Goal: Transaction & Acquisition: Purchase product/service

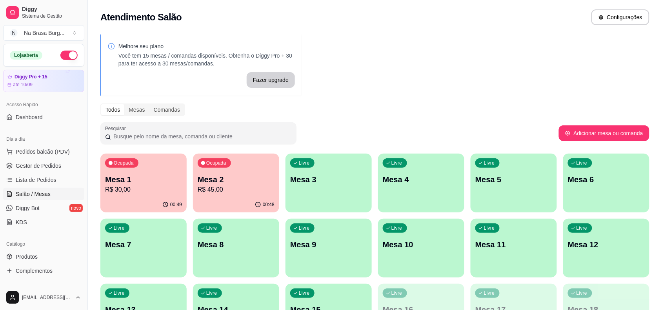
click at [136, 195] on div "Ocupada Mesa 1 R$ 30,00" at bounding box center [143, 176] width 86 height 44
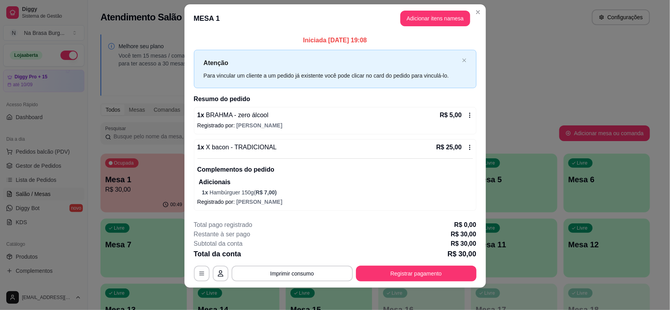
scroll to position [12, 0]
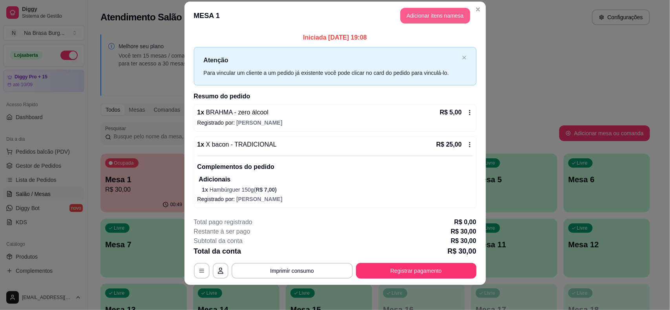
click at [432, 18] on button "Adicionar itens na mesa" at bounding box center [435, 16] width 70 height 16
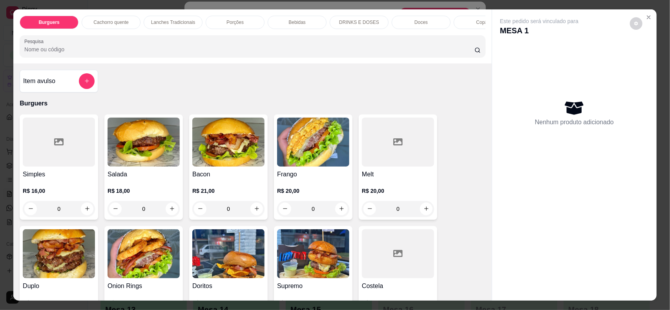
click at [295, 24] on p "Bebidas" at bounding box center [296, 22] width 17 height 6
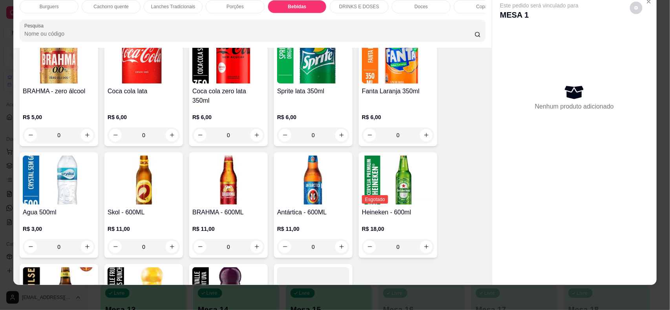
scroll to position [948, 0]
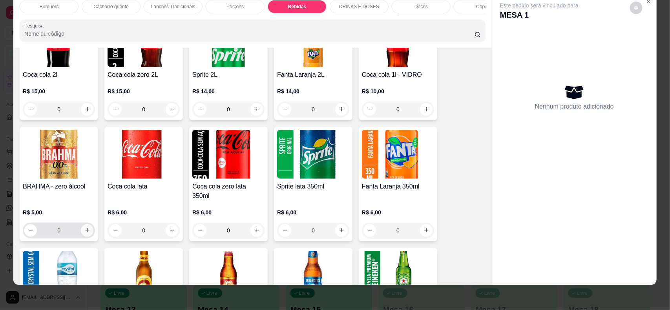
click at [84, 228] on icon "increase-product-quantity" at bounding box center [87, 231] width 6 height 6
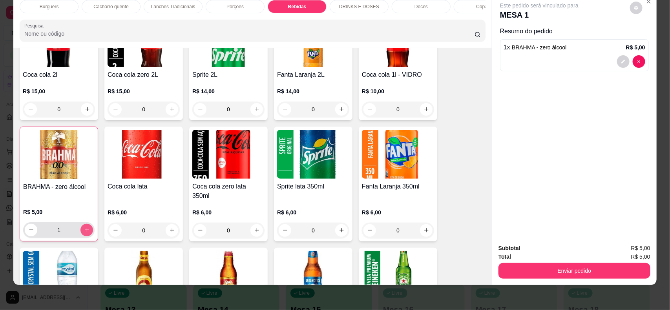
click at [84, 230] on icon "increase-product-quantity" at bounding box center [87, 230] width 6 height 6
type input "3"
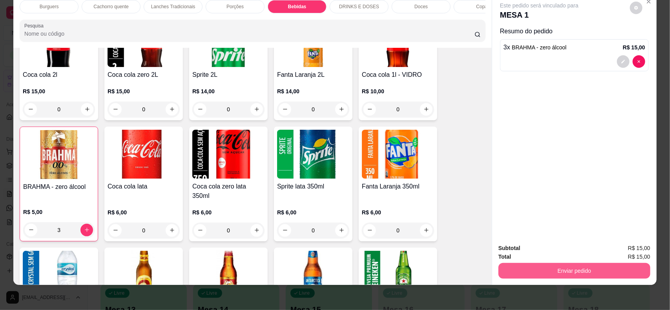
click at [536, 269] on button "Enviar pedido" at bounding box center [574, 271] width 152 height 16
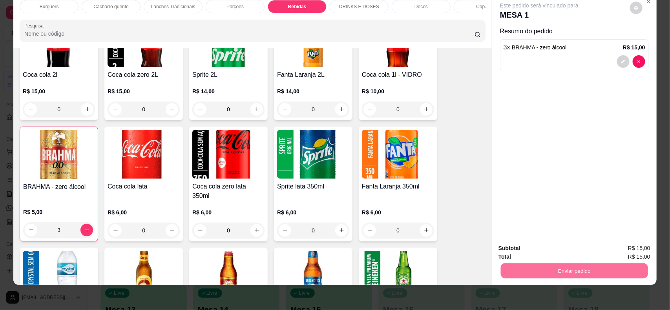
click at [530, 254] on button "Não registrar e enviar pedido" at bounding box center [547, 251] width 79 height 15
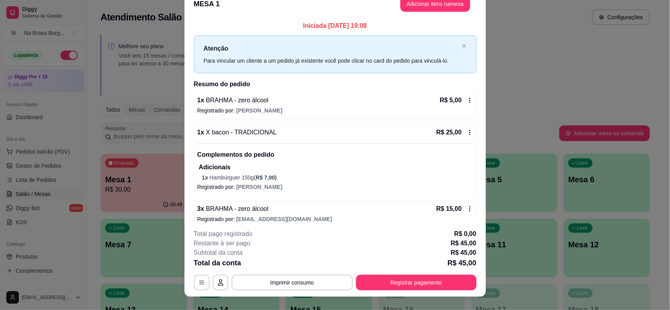
scroll to position [0, 0]
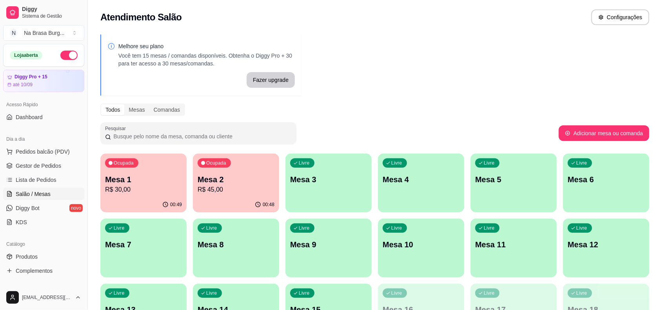
click at [247, 200] on div "00:48" at bounding box center [236, 204] width 86 height 15
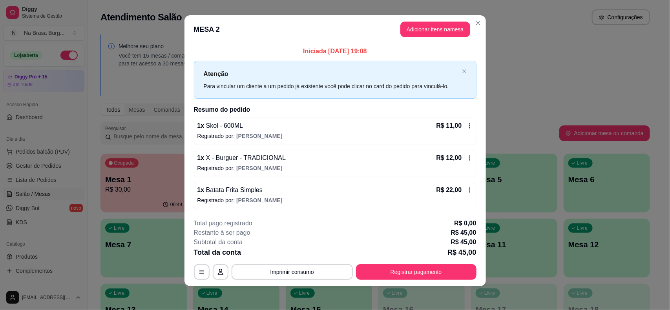
scroll to position [6, 0]
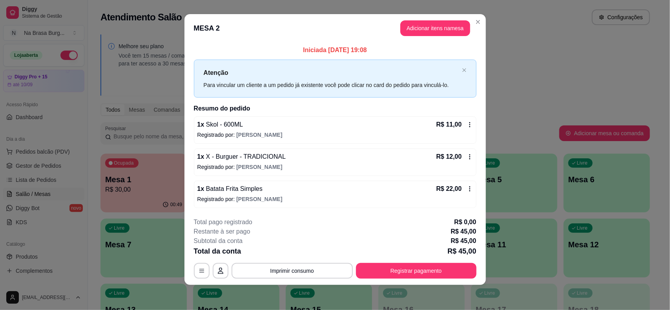
click at [413, 26] on button "Adicionar itens na mesa" at bounding box center [435, 28] width 70 height 16
click at [303, 18] on div "Bebidas" at bounding box center [297, 22] width 59 height 13
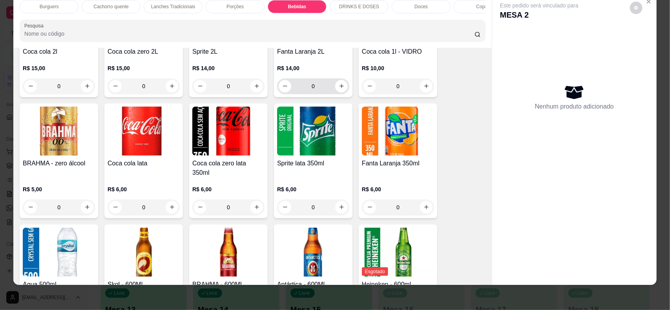
scroll to position [997, 0]
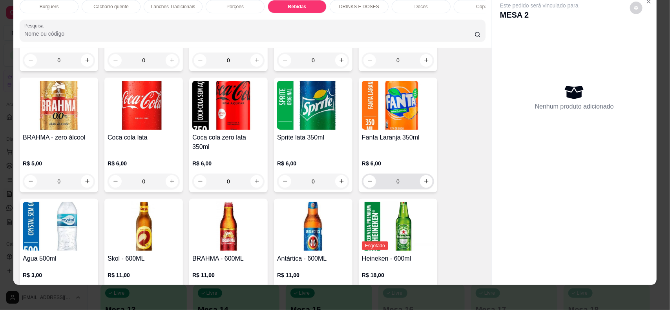
click at [398, 185] on input "0" at bounding box center [398, 182] width 44 height 16
click at [420, 185] on button "increase-product-quantity" at bounding box center [426, 181] width 13 height 13
type input "1"
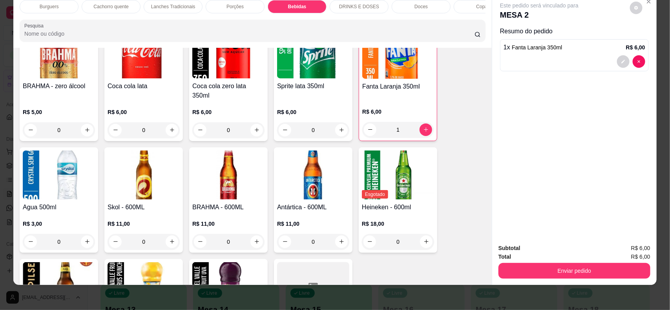
scroll to position [1095, 0]
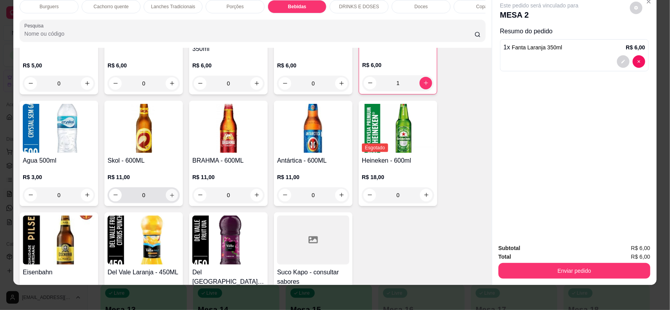
click at [166, 192] on button "increase-product-quantity" at bounding box center [172, 195] width 12 height 12
type input "1"
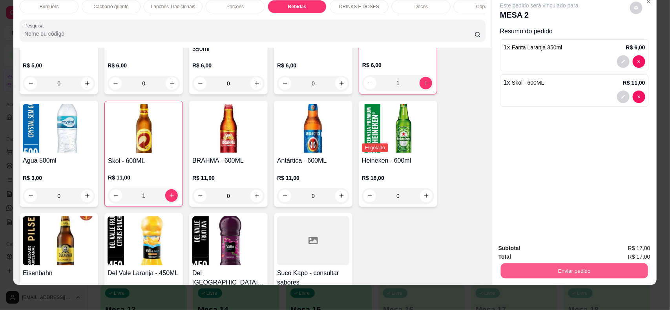
click at [556, 269] on button "Enviar pedido" at bounding box center [574, 271] width 147 height 15
click at [530, 246] on button "Não registrar e enviar pedido" at bounding box center [548, 251] width 82 height 15
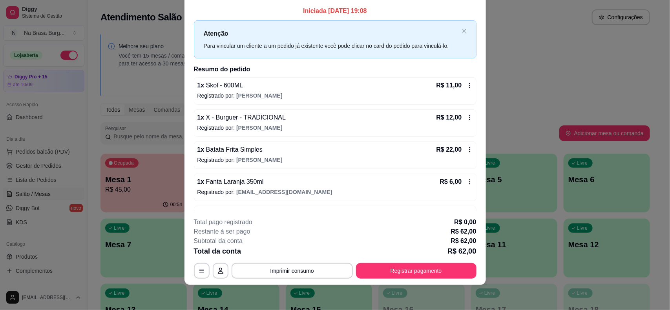
scroll to position [0, 0]
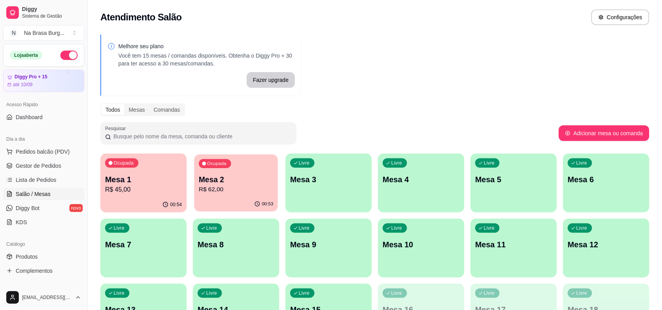
click at [234, 193] on p "R$ 62,00" at bounding box center [236, 189] width 75 height 9
click at [211, 193] on p "R$ 62,00" at bounding box center [236, 189] width 75 height 9
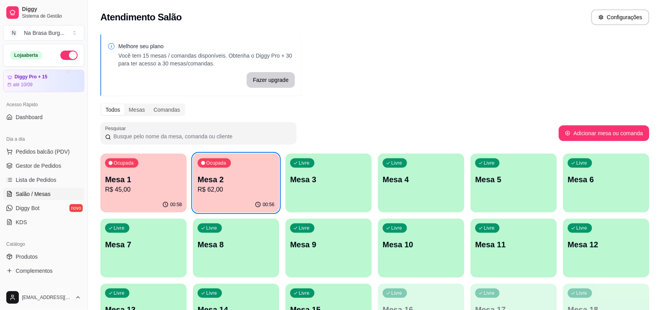
click at [242, 178] on p "Mesa 2" at bounding box center [236, 179] width 77 height 11
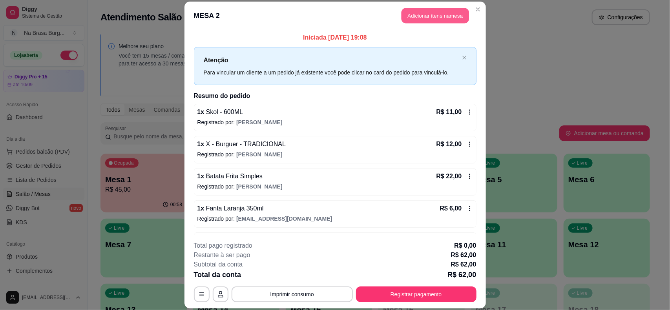
click at [428, 14] on button "Adicionar itens na mesa" at bounding box center [434, 15] width 67 height 15
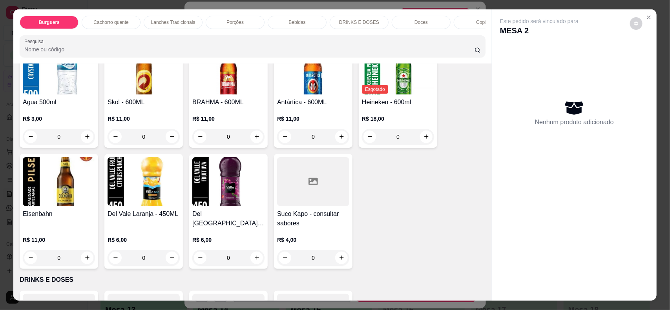
scroll to position [1177, 0]
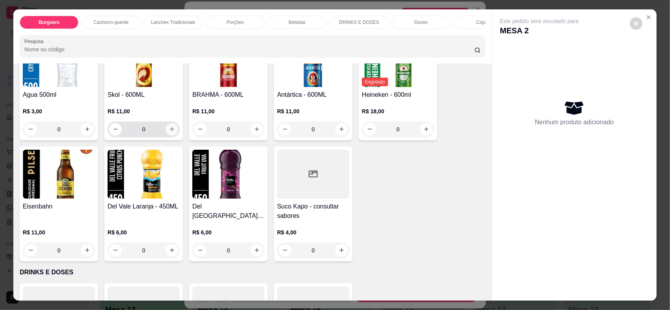
click at [169, 123] on button "increase-product-quantity" at bounding box center [172, 129] width 13 height 13
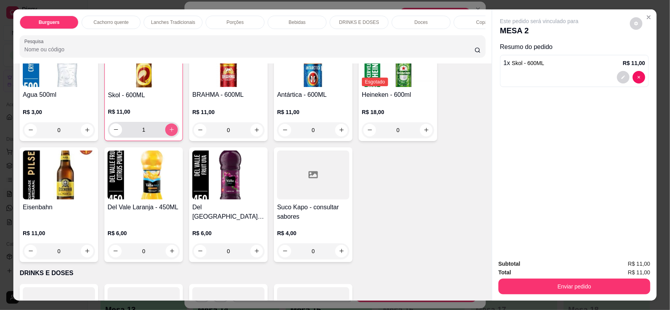
type input "1"
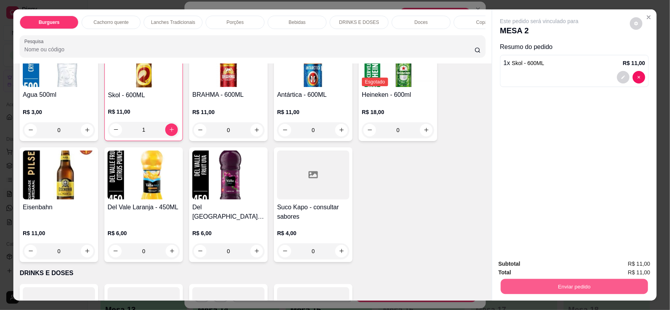
click at [526, 282] on button "Enviar pedido" at bounding box center [574, 286] width 147 height 15
click at [558, 267] on button "Não registrar e enviar pedido" at bounding box center [548, 267] width 82 height 15
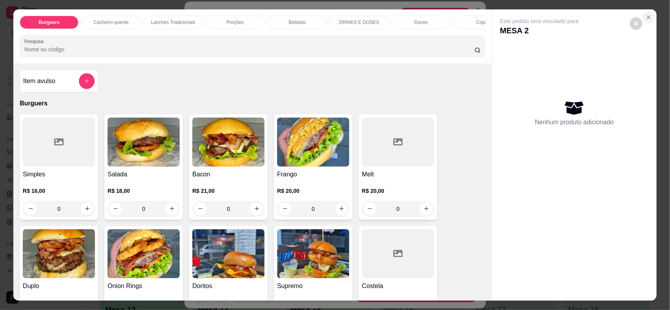
click at [646, 20] on icon "Close" at bounding box center [648, 17] width 6 height 6
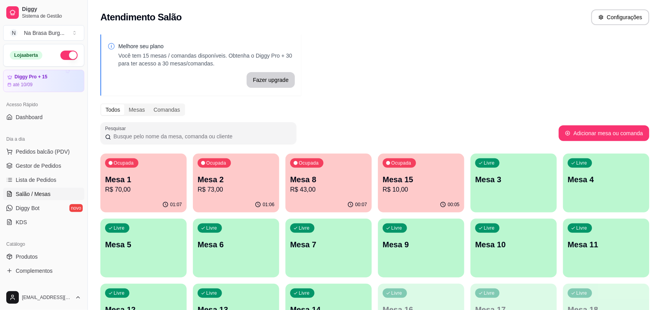
click at [337, 184] on p "Mesa 8" at bounding box center [328, 179] width 77 height 11
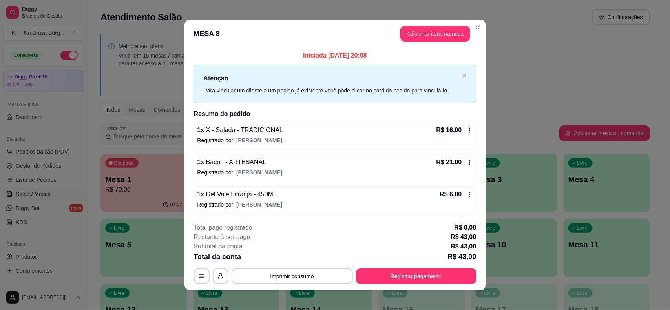
scroll to position [6, 0]
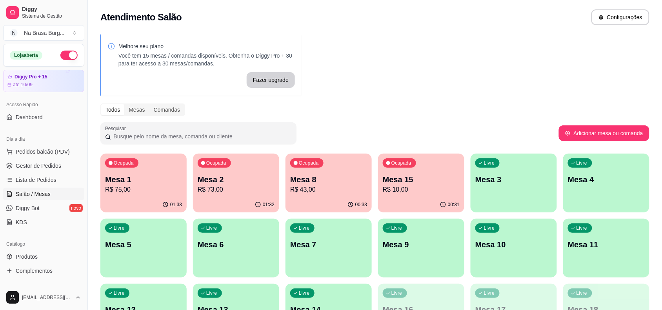
click at [344, 187] on p "R$ 43,00" at bounding box center [328, 189] width 77 height 9
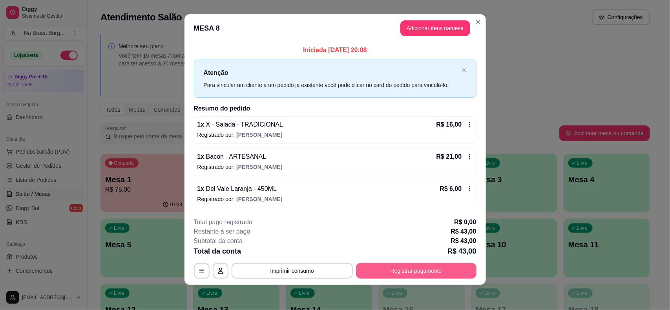
click at [426, 261] on div "**********" at bounding box center [335, 248] width 282 height 61
click at [424, 269] on button "Registrar pagamento" at bounding box center [415, 271] width 117 height 15
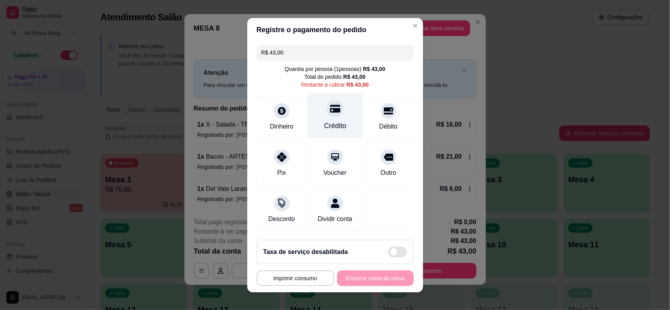
click at [330, 113] on div "Crédito" at bounding box center [334, 116] width 55 height 46
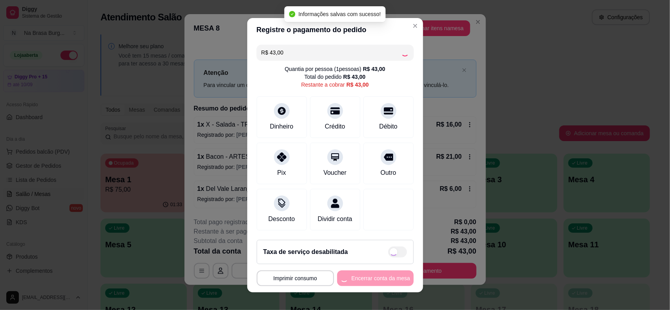
type input "R$ 0,00"
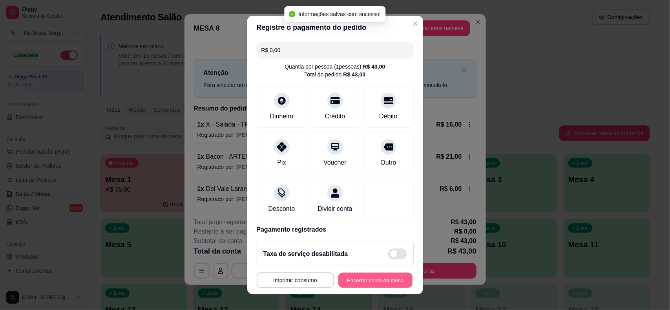
click at [375, 286] on button "Encerrar conta da mesa" at bounding box center [375, 280] width 74 height 15
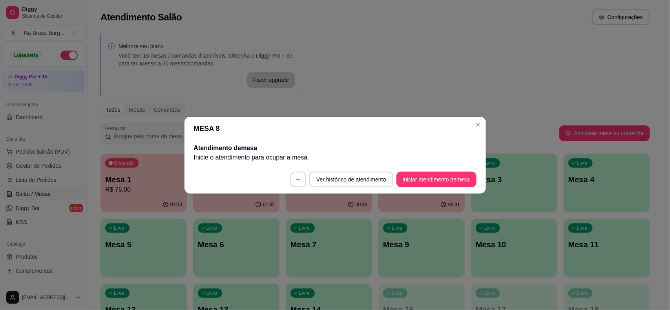
scroll to position [0, 0]
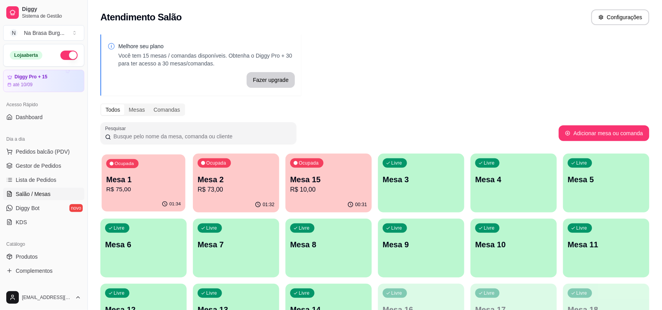
click at [154, 181] on p "Mesa 1" at bounding box center [143, 180] width 75 height 11
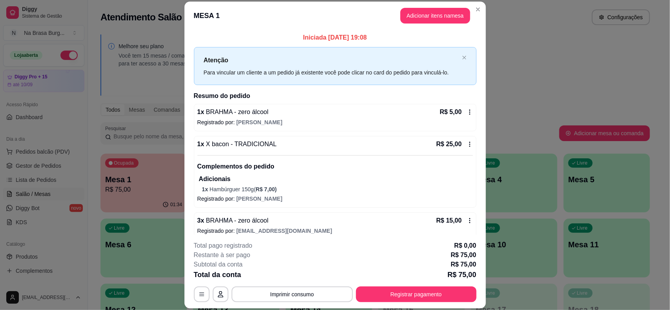
click at [248, 96] on h2 "Resumo do pedido" at bounding box center [335, 95] width 282 height 9
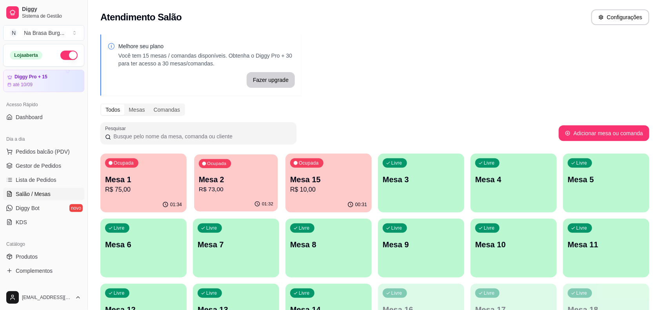
click at [217, 179] on p "Mesa 2" at bounding box center [236, 180] width 75 height 11
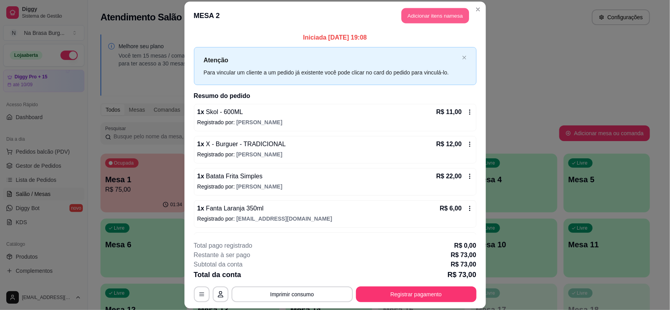
click at [414, 16] on button "Adicionar itens na mesa" at bounding box center [434, 15] width 67 height 15
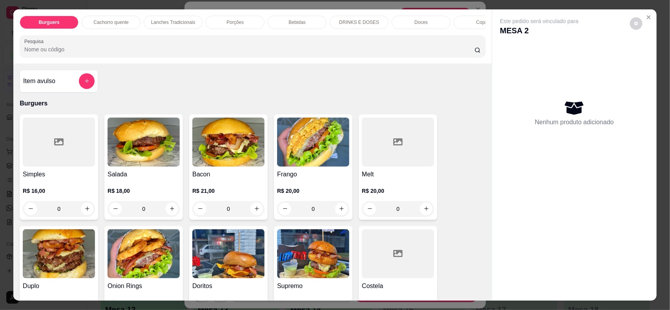
click at [305, 24] on div "Bebidas" at bounding box center [297, 22] width 59 height 13
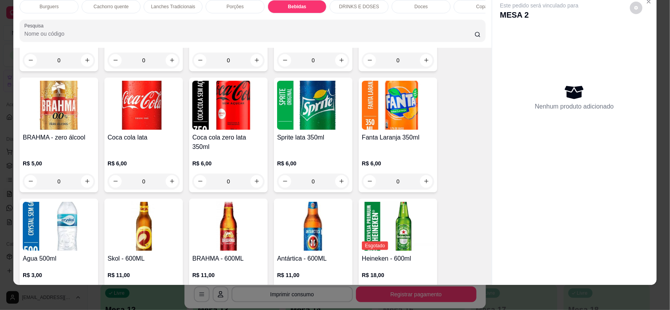
scroll to position [1046, 0]
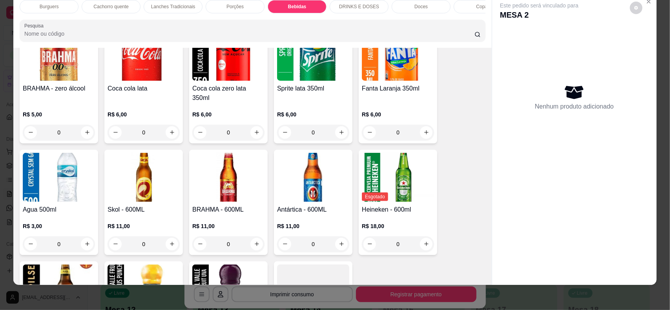
click at [147, 215] on div "R$ 11,00 0" at bounding box center [143, 234] width 72 height 38
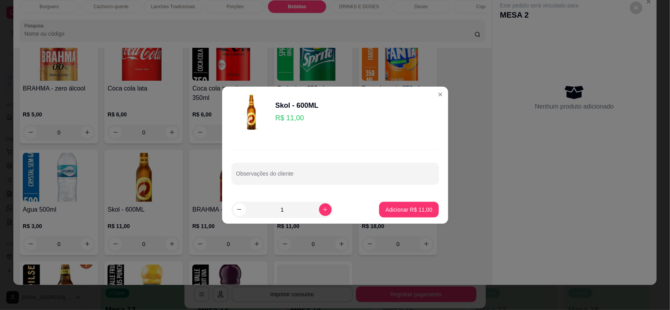
click at [409, 197] on footer "1 Adicionar R$ 11,00" at bounding box center [335, 210] width 226 height 28
click at [411, 210] on p "Adicionar R$ 11,00" at bounding box center [409, 209] width 46 height 7
type input "1"
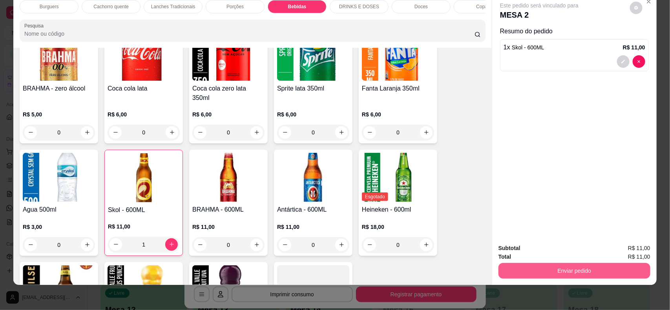
click at [563, 272] on button "Enviar pedido" at bounding box center [574, 271] width 152 height 16
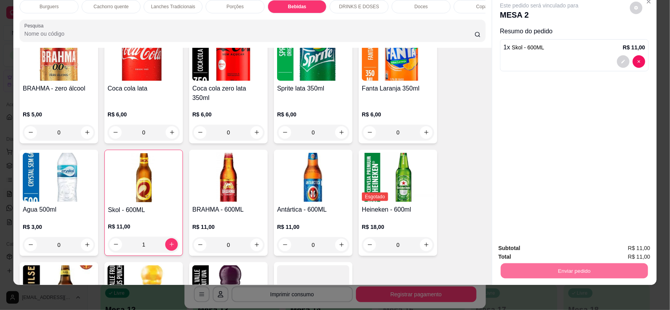
click at [542, 246] on button "Não registrar e enviar pedido" at bounding box center [547, 251] width 79 height 15
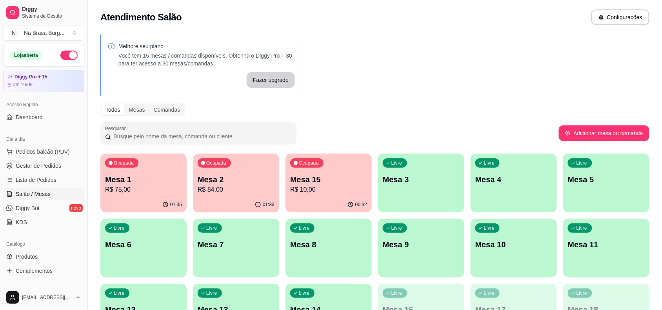
click at [346, 175] on p "Mesa 15" at bounding box center [328, 179] width 77 height 11
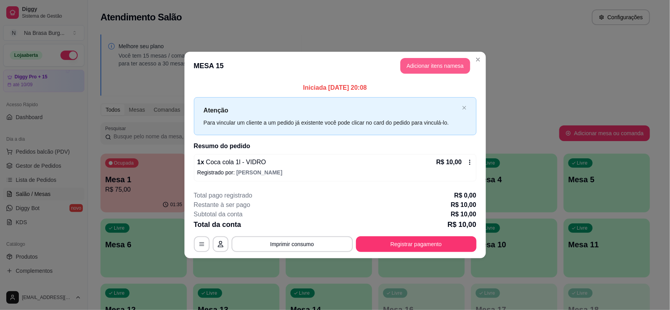
click at [446, 69] on button "Adicionar itens na mesa" at bounding box center [435, 66] width 70 height 16
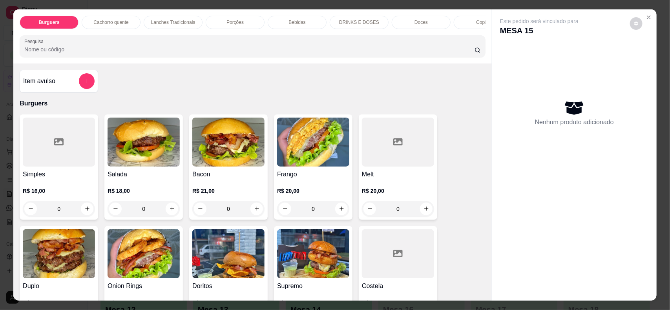
click at [0, 27] on div "Burguers Cachorro quente Lanches Tradicionais Porções Bebidas DRINKS E DOSES Do…" at bounding box center [335, 155] width 670 height 310
click at [1, 35] on div "Burguers Cachorro quente Lanches Tradicionais Porções Bebidas DRINKS E DOSES Do…" at bounding box center [335, 155] width 670 height 310
click at [646, 16] on icon "Close" at bounding box center [648, 17] width 6 height 6
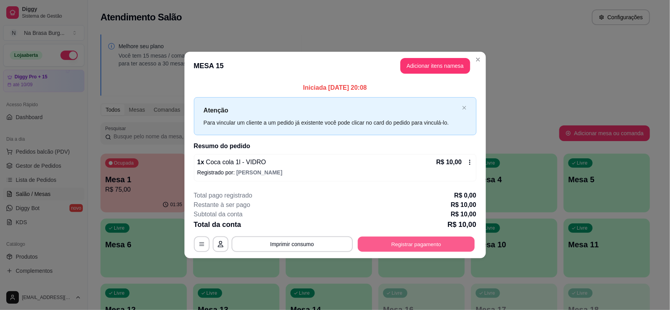
click at [405, 240] on button "Registrar pagamento" at bounding box center [415, 244] width 117 height 15
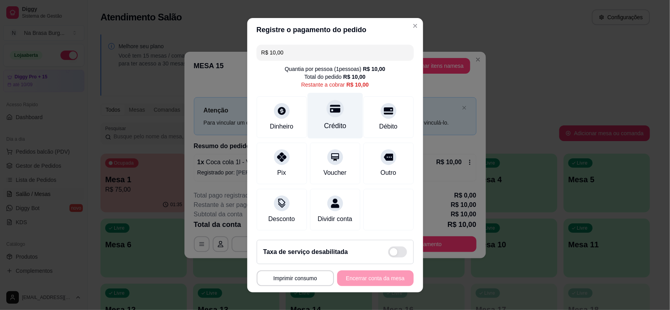
click at [324, 127] on div "Crédito" at bounding box center [335, 126] width 22 height 10
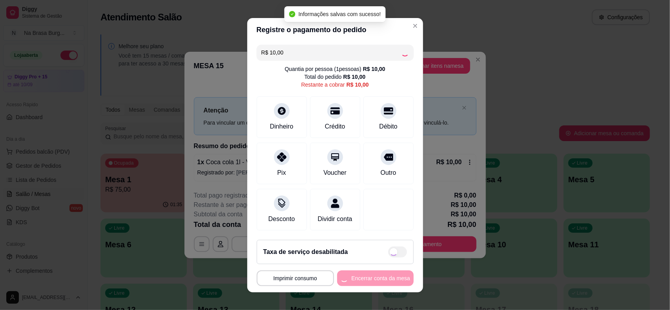
type input "R$ 0,00"
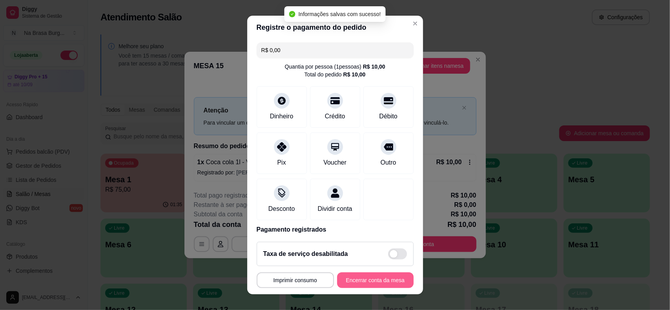
click at [345, 275] on button "Encerrar conta da mesa" at bounding box center [375, 281] width 76 height 16
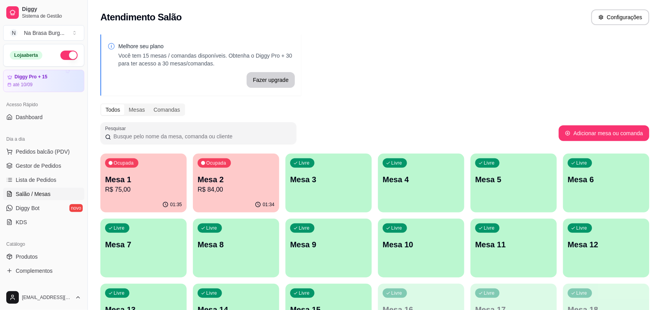
click at [254, 187] on p "R$ 84,00" at bounding box center [236, 189] width 77 height 9
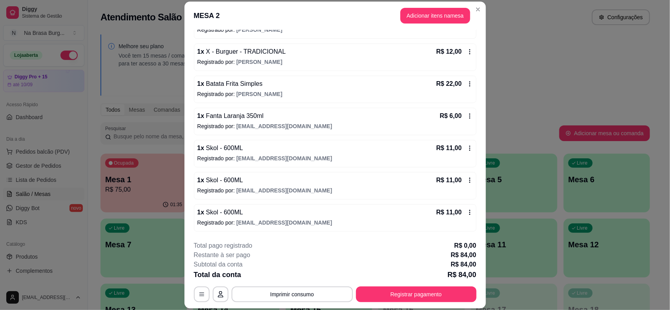
scroll to position [93, 0]
click at [426, 295] on button "Registrar pagamento" at bounding box center [416, 295] width 120 height 16
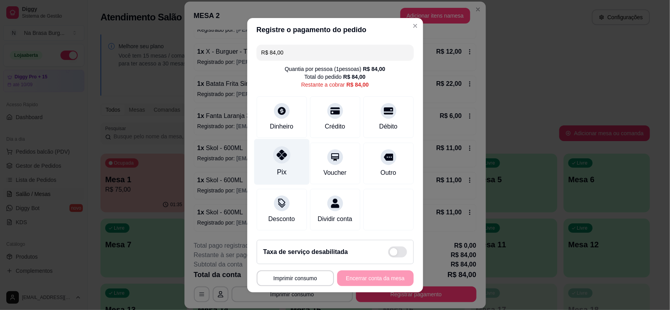
click at [286, 178] on div "Pix" at bounding box center [281, 162] width 55 height 46
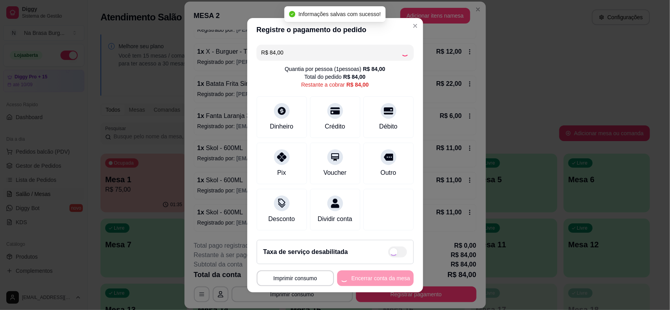
type input "R$ 0,00"
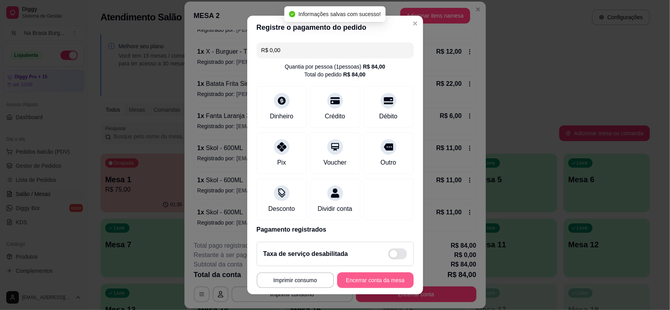
click at [372, 282] on button "Encerrar conta da mesa" at bounding box center [375, 281] width 76 height 16
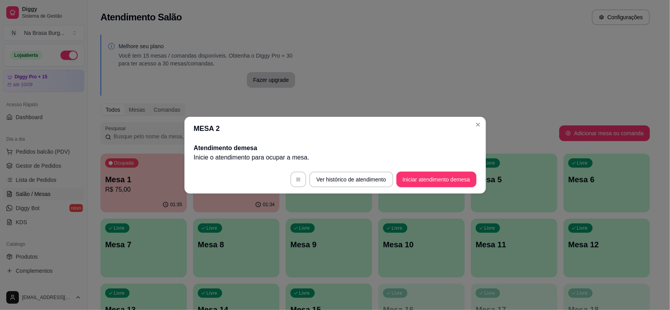
scroll to position [0, 0]
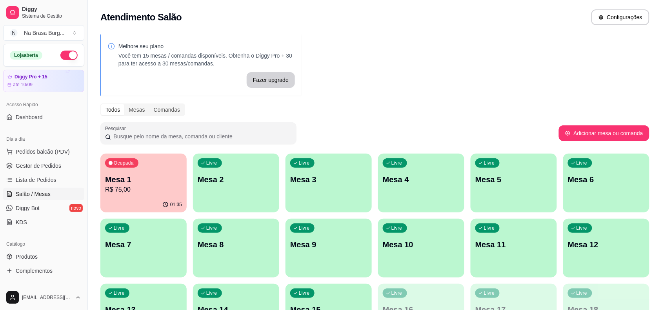
click at [156, 179] on p "Mesa 1" at bounding box center [143, 179] width 77 height 11
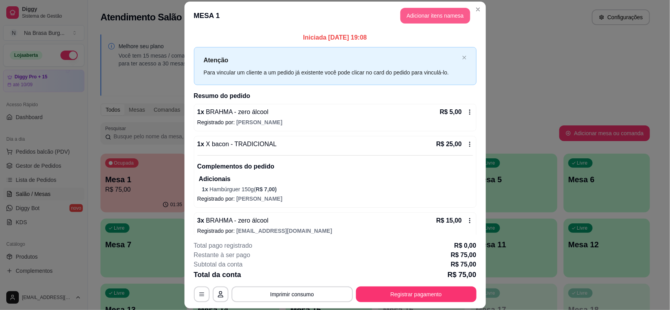
click at [429, 14] on button "Adicionar itens na mesa" at bounding box center [435, 16] width 70 height 16
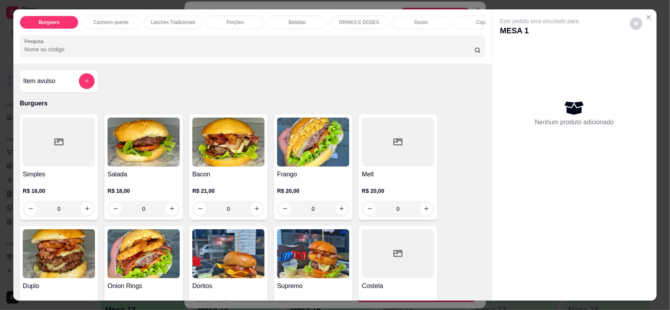
click at [282, 25] on div "Bebidas" at bounding box center [297, 22] width 59 height 13
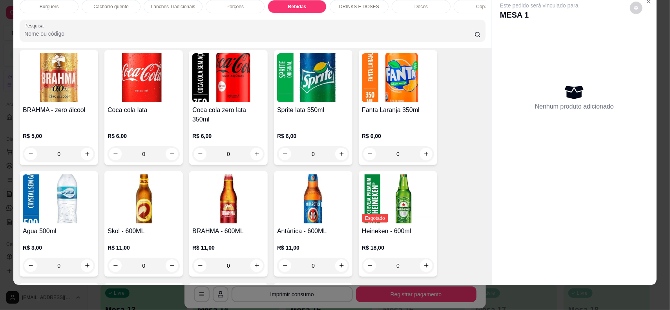
scroll to position [1046, 0]
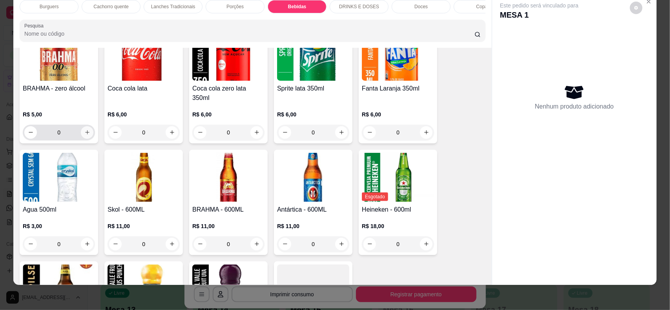
click at [85, 130] on icon "increase-product-quantity" at bounding box center [87, 132] width 4 height 4
type input "1"
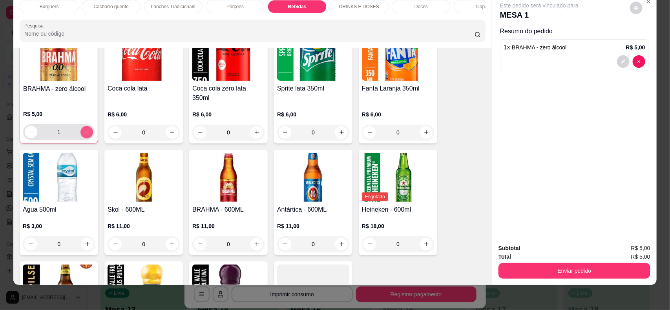
scroll to position [1047, 0]
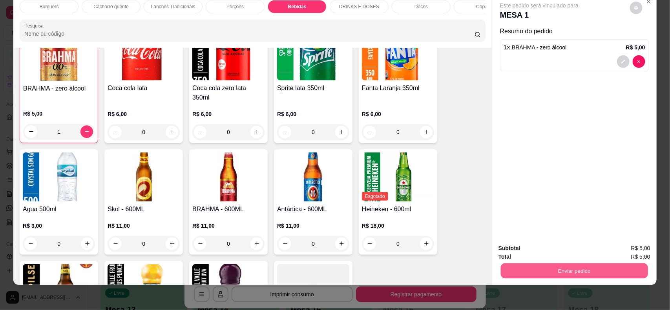
click at [543, 266] on button "Enviar pedido" at bounding box center [574, 271] width 147 height 15
click at [537, 255] on button "Não registrar e enviar pedido" at bounding box center [548, 251] width 82 height 15
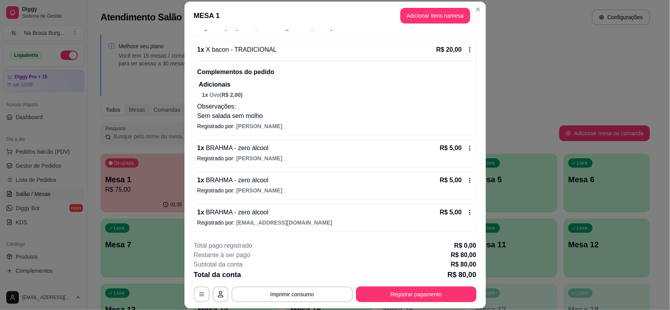
scroll to position [24, 0]
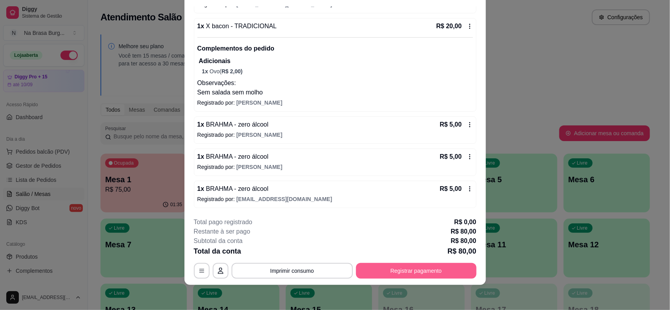
click at [408, 270] on button "Registrar pagamento" at bounding box center [416, 271] width 120 height 16
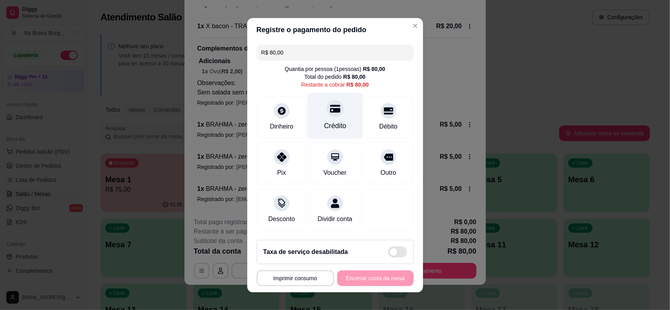
click at [316, 116] on div "Crédito" at bounding box center [334, 116] width 55 height 46
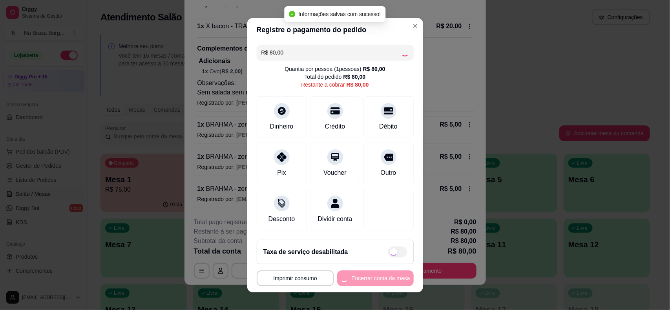
type input "R$ 0,00"
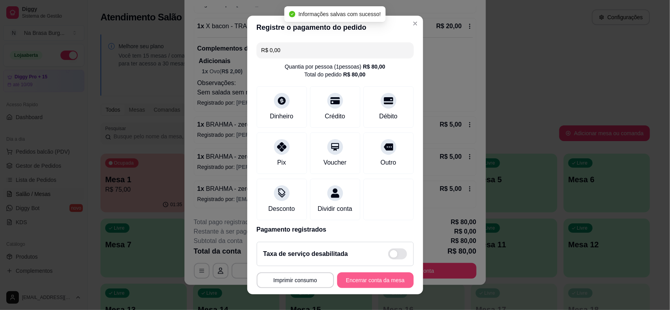
click at [377, 279] on button "Encerrar conta da mesa" at bounding box center [375, 281] width 76 height 16
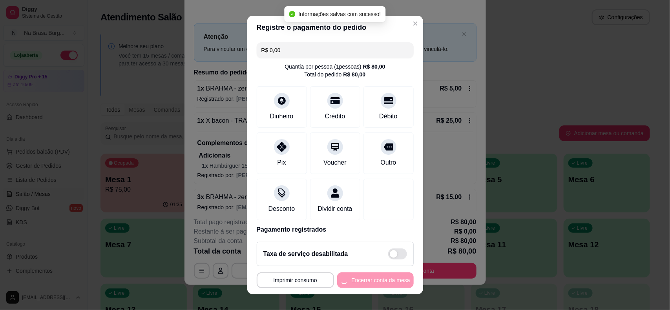
scroll to position [0, 0]
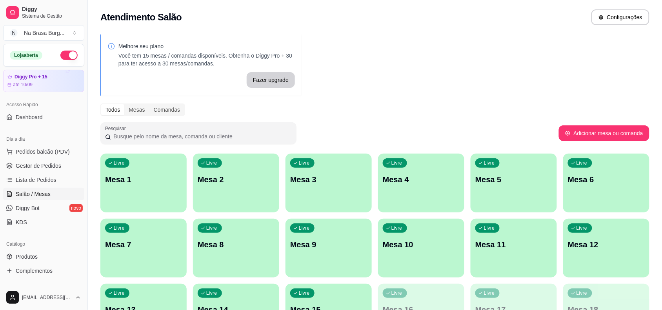
drag, startPoint x: 57, startPoint y: 144, endPoint x: 115, endPoint y: 254, distance: 124.6
click at [57, 144] on div "Dia a dia" at bounding box center [43, 139] width 81 height 13
click at [45, 155] on span "Pedidos balcão (PDV)" at bounding box center [43, 152] width 54 height 8
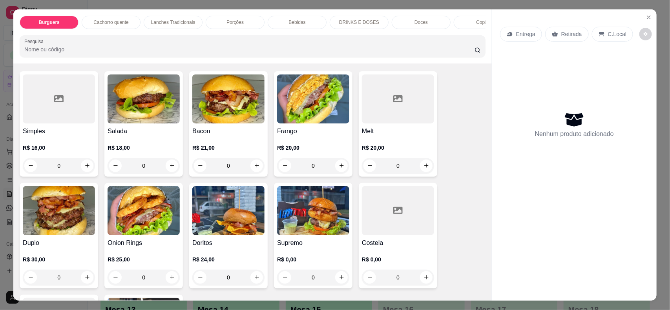
scroll to position [98, 0]
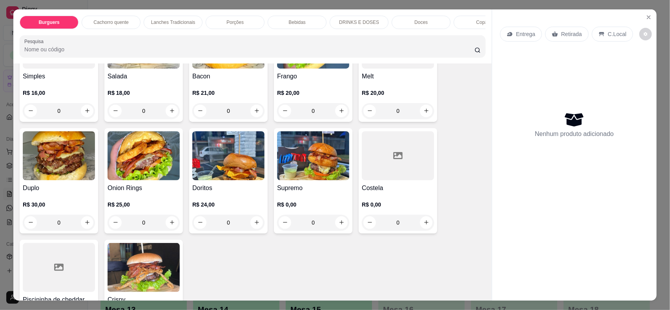
click at [326, 159] on img at bounding box center [313, 155] width 72 height 49
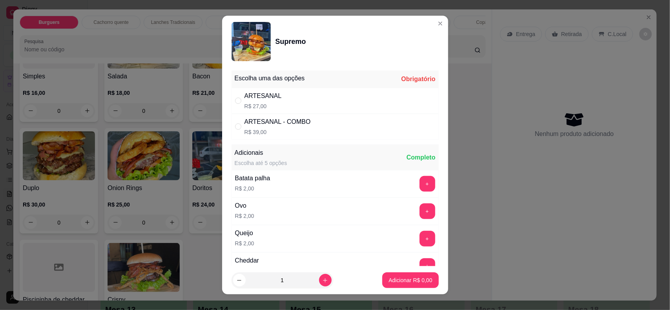
click at [307, 93] on div "ARTESANAL R$ 27,00" at bounding box center [334, 101] width 207 height 26
radio input "true"
click at [322, 280] on icon "increase-product-quantity" at bounding box center [325, 281] width 6 height 6
type input "2"
click at [385, 284] on p "Adicionar R$ 54,00" at bounding box center [408, 281] width 47 height 8
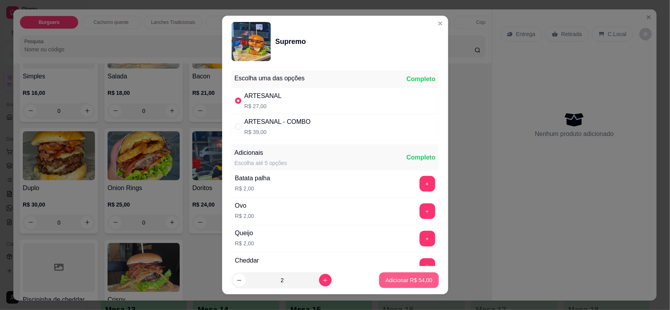
type input "2"
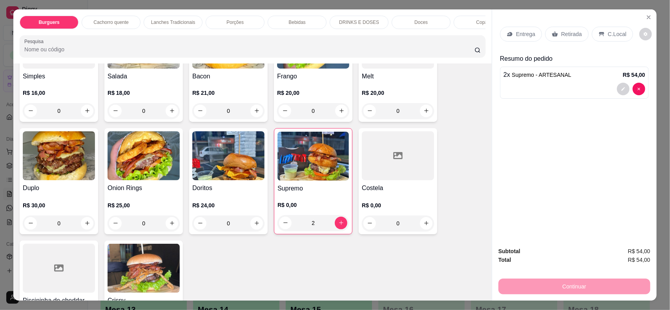
click at [516, 29] on div "Entrega" at bounding box center [521, 34] width 42 height 15
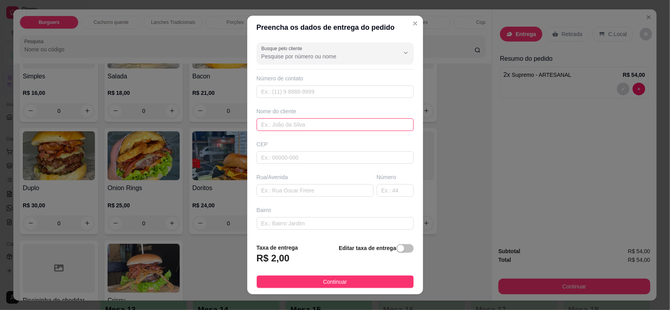
click at [313, 124] on input "text" at bounding box center [335, 124] width 157 height 13
type input "ana"
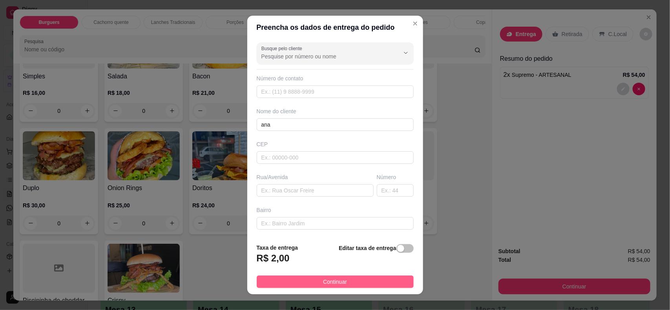
click at [328, 287] on button "Continuar" at bounding box center [335, 282] width 157 height 13
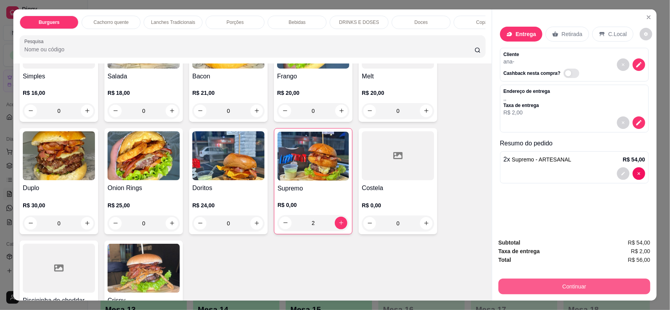
click at [556, 287] on button "Continuar" at bounding box center [574, 287] width 152 height 16
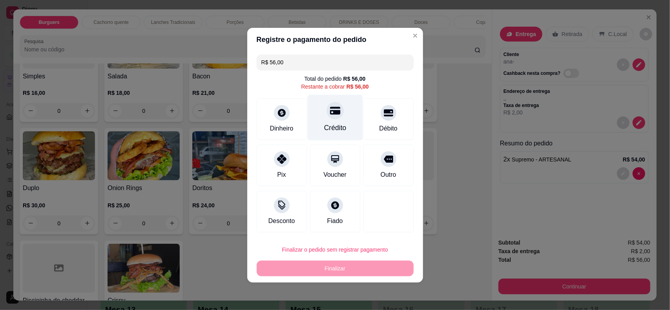
click at [336, 130] on div "Crédito" at bounding box center [335, 128] width 22 height 10
type input "R$ 0,00"
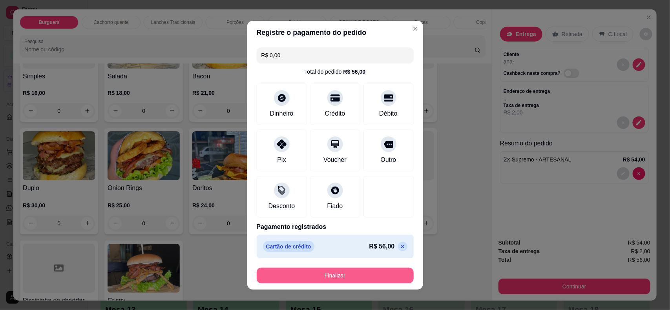
click at [372, 269] on button "Finalizar" at bounding box center [335, 276] width 157 height 16
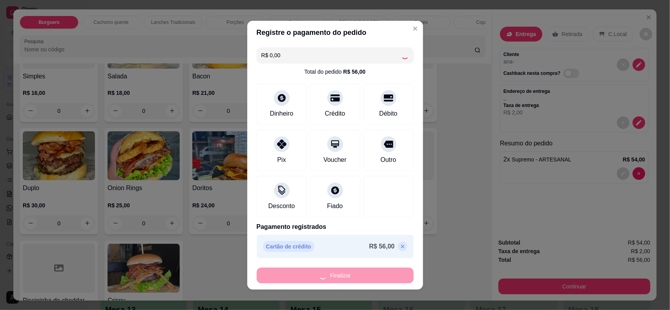
type input "0"
type input "-R$ 56,00"
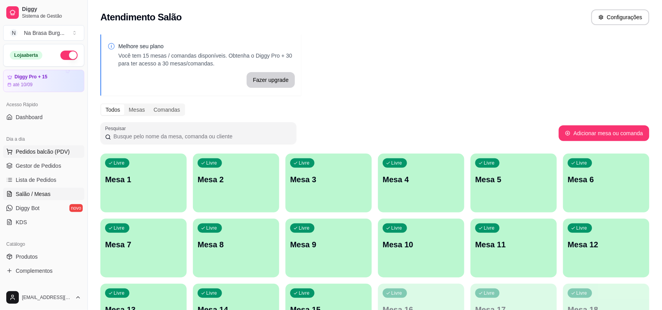
click at [50, 149] on span "Pedidos balcão (PDV)" at bounding box center [43, 152] width 54 height 8
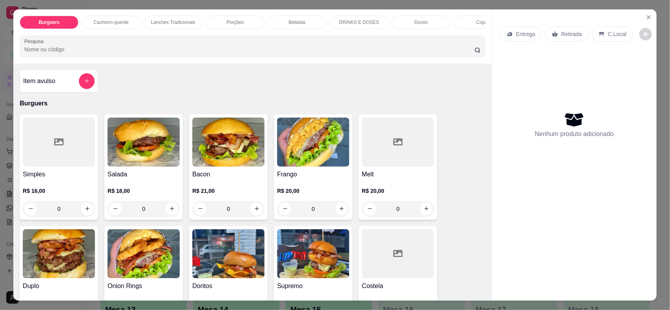
click at [288, 22] on p "Bebidas" at bounding box center [296, 22] width 17 height 6
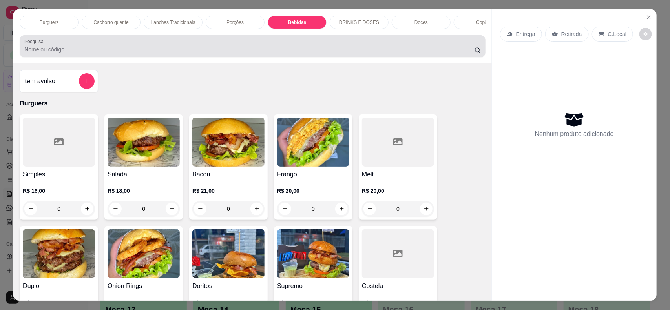
scroll to position [16, 0]
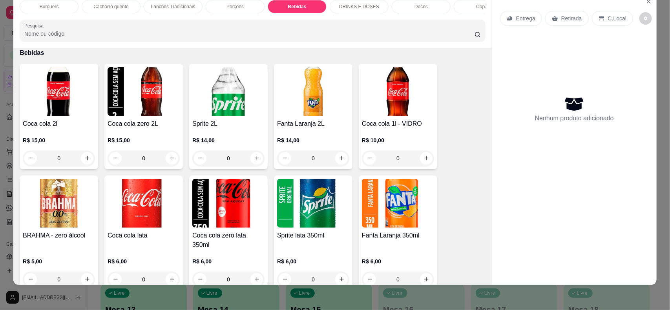
click at [154, 220] on img at bounding box center [143, 203] width 72 height 49
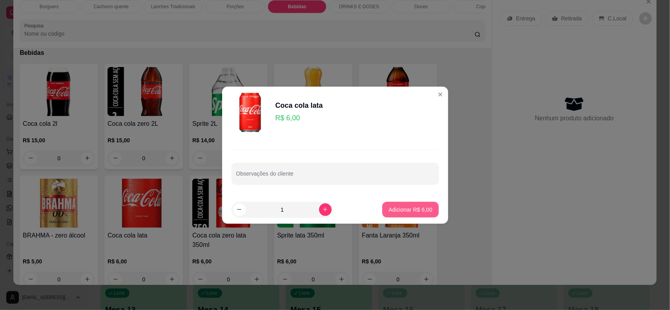
click at [428, 210] on button "Adicionar R$ 6,00" at bounding box center [410, 210] width 56 height 16
type input "1"
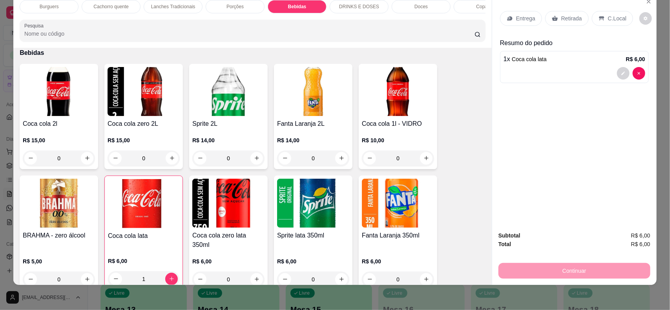
click at [552, 16] on icon at bounding box center [555, 18] width 6 height 6
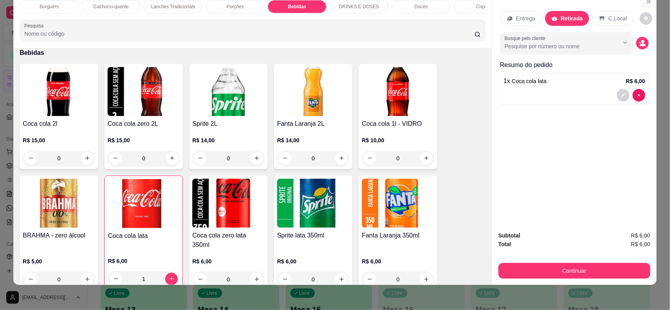
click at [539, 263] on button "Continuar" at bounding box center [574, 271] width 152 height 16
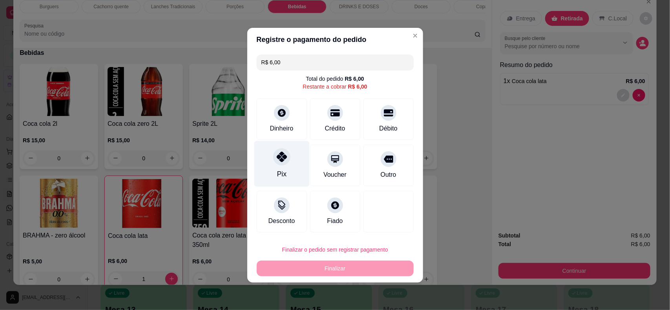
click at [287, 169] on div "Pix" at bounding box center [281, 164] width 55 height 46
type input "R$ 0,00"
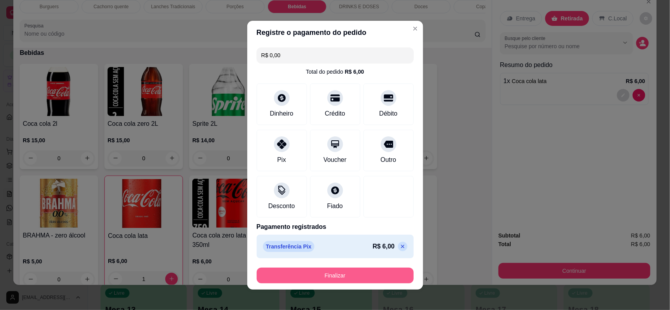
click at [361, 275] on button "Finalizar" at bounding box center [335, 276] width 157 height 16
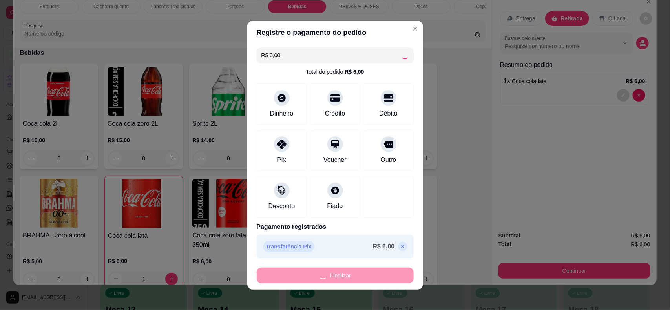
type input "0"
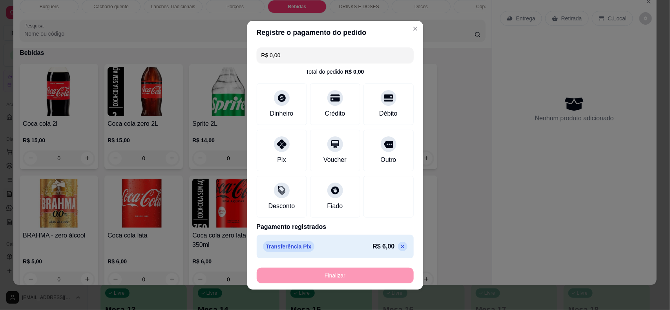
type input "-R$ 6,00"
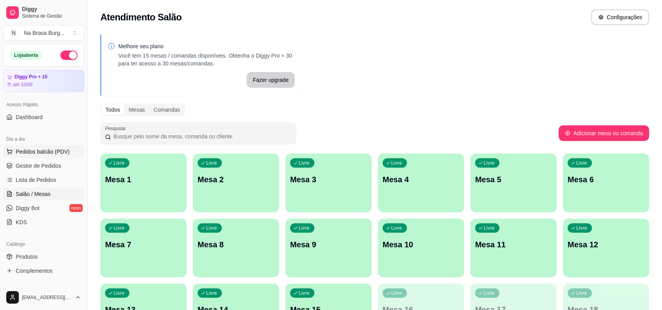
click at [56, 149] on span "Pedidos balcão (PDV)" at bounding box center [43, 152] width 54 height 8
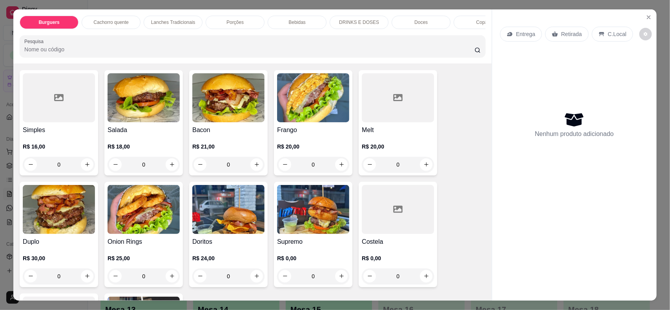
scroll to position [98, 0]
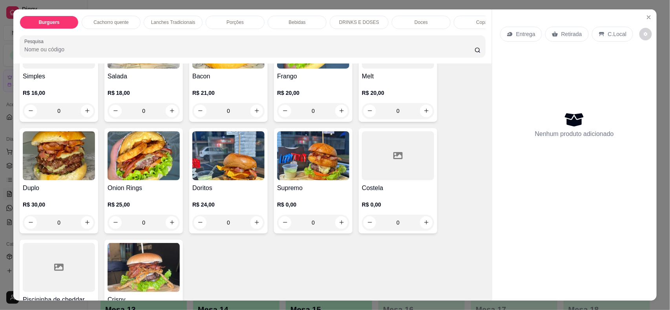
click at [318, 163] on img at bounding box center [313, 155] width 72 height 49
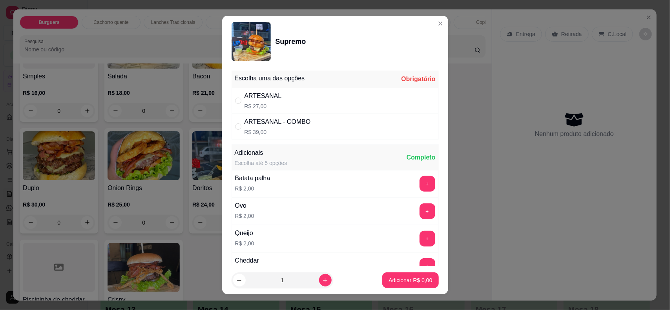
click at [303, 93] on div "ARTESANAL R$ 27,00" at bounding box center [334, 101] width 207 height 26
radio input "true"
click at [386, 281] on p "Adicionar R$ 27,00" at bounding box center [408, 281] width 47 height 8
type input "1"
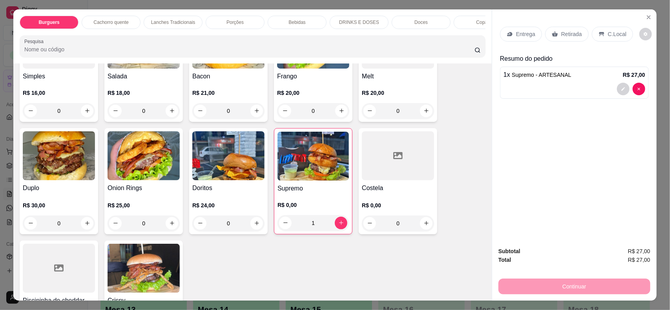
click at [567, 38] on p "Retirada" at bounding box center [571, 34] width 21 height 8
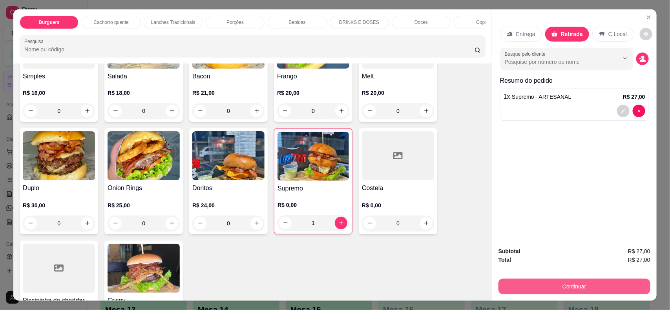
click at [567, 281] on button "Continuar" at bounding box center [574, 287] width 152 height 16
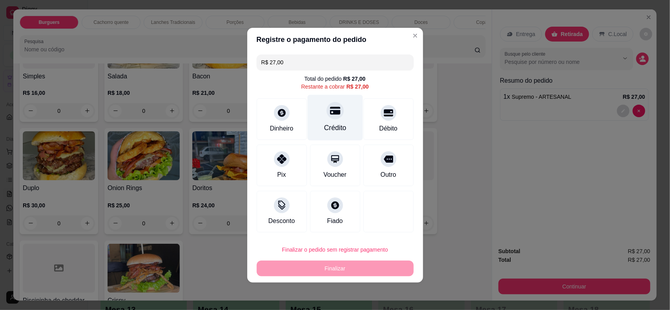
click at [325, 120] on div "Crédito" at bounding box center [334, 118] width 55 height 46
type input "R$ 0,00"
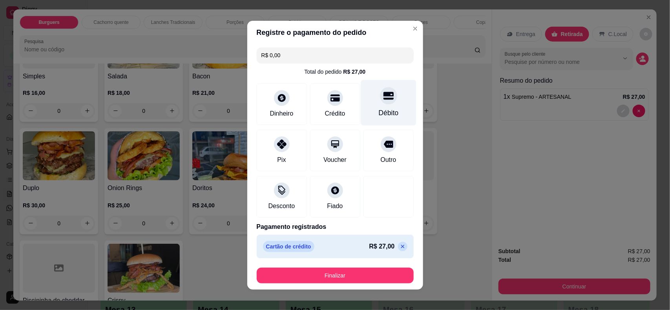
click at [388, 110] on div "Débito" at bounding box center [388, 113] width 20 height 10
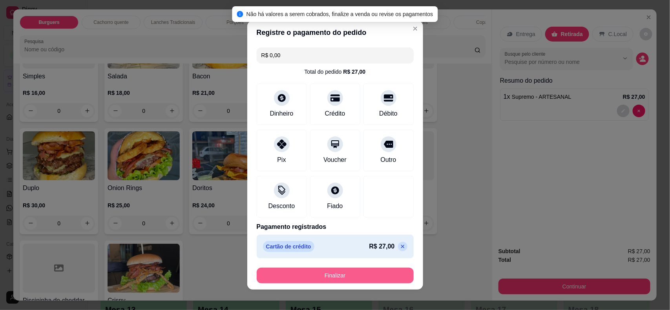
click at [363, 269] on button "Finalizar" at bounding box center [335, 276] width 157 height 16
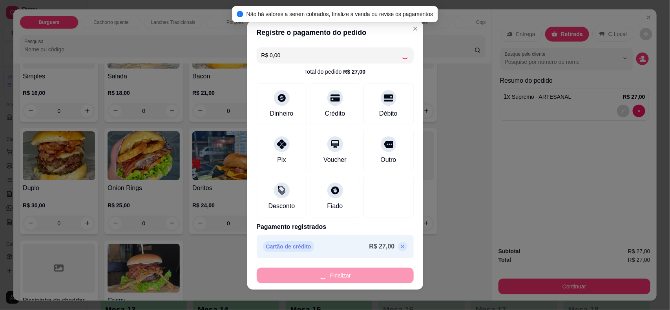
type input "0"
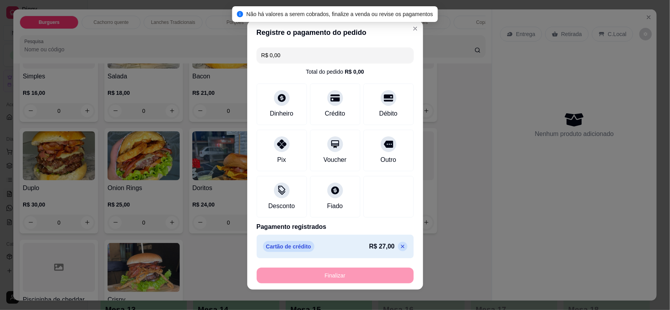
type input "-R$ 27,00"
